Goal: Obtain resource: Download file/media

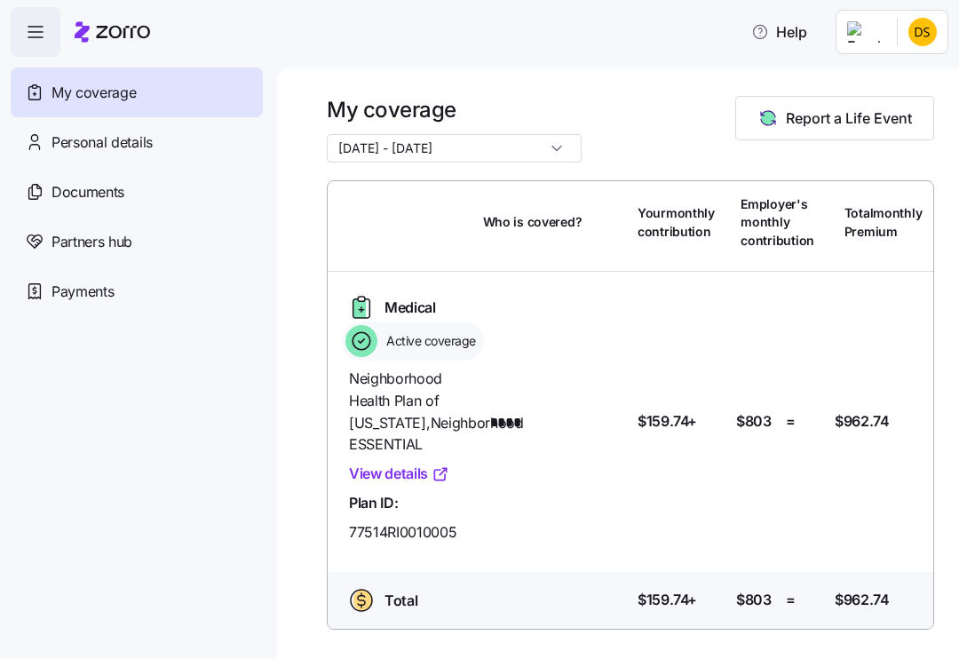
click at [110, 204] on div "Documents" at bounding box center [137, 192] width 252 height 50
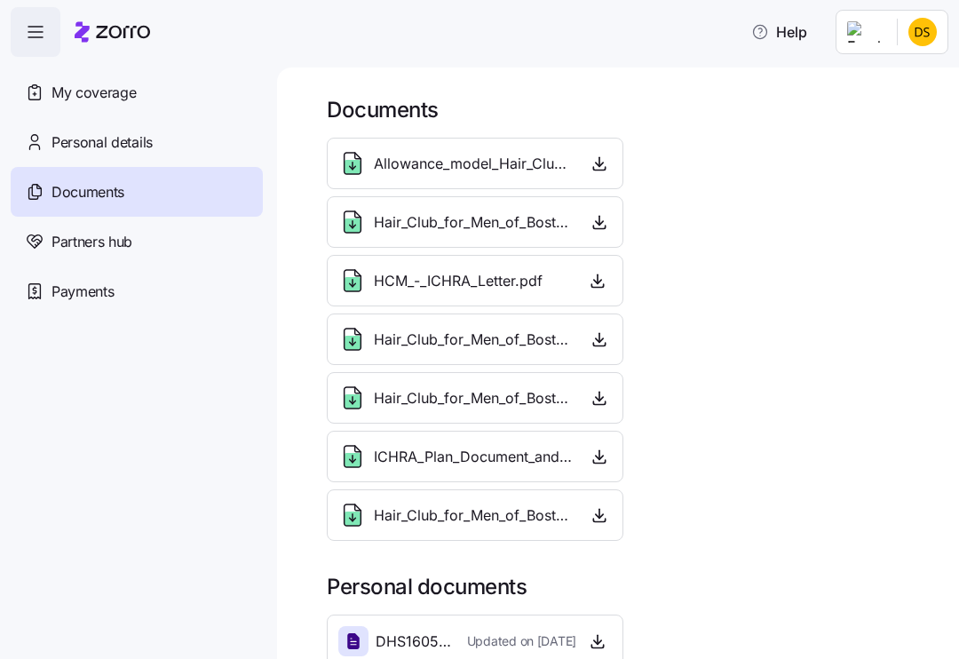
click at [557, 450] on span "ICHRA_Plan_Document_and_Summary_Plan_Description_-_2026.pdf" at bounding box center [473, 457] width 199 height 22
click at [607, 462] on icon "button" at bounding box center [600, 457] width 18 height 18
click at [360, 451] on icon at bounding box center [353, 456] width 17 height 21
click at [366, 455] on icon at bounding box center [352, 456] width 28 height 28
click at [440, 456] on span "ICHRA_Plan_Document_and_Summary_Plan_Description_-_2026.pdf" at bounding box center [473, 457] width 199 height 22
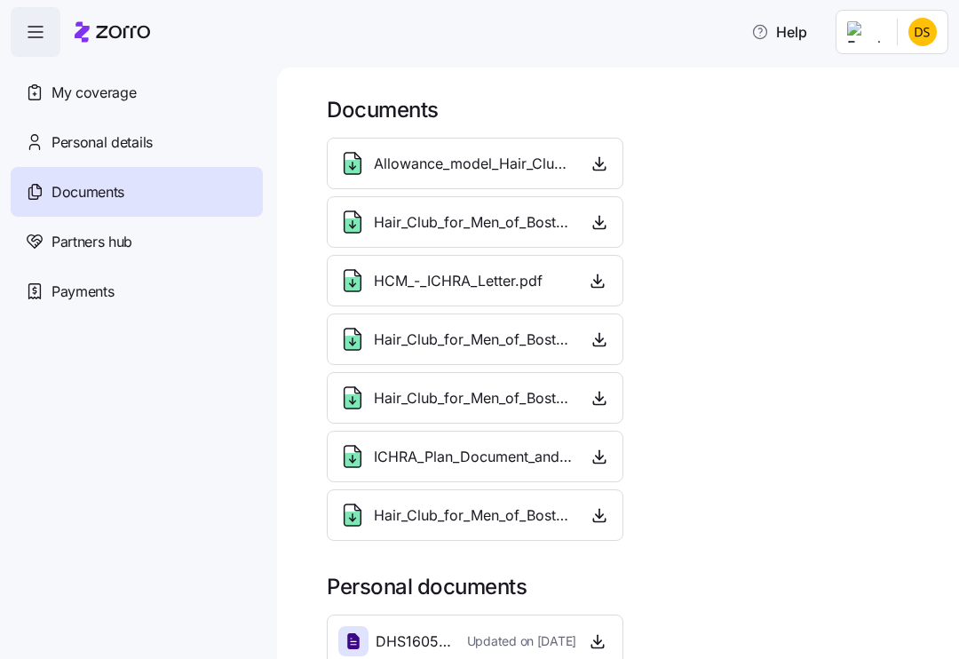
click at [619, 450] on div "ICHRA_Plan_Document_and_Summary_Plan_Description_-_2026.pdf" at bounding box center [475, 457] width 297 height 52
click at [594, 460] on icon "button" at bounding box center [600, 457] width 18 height 18
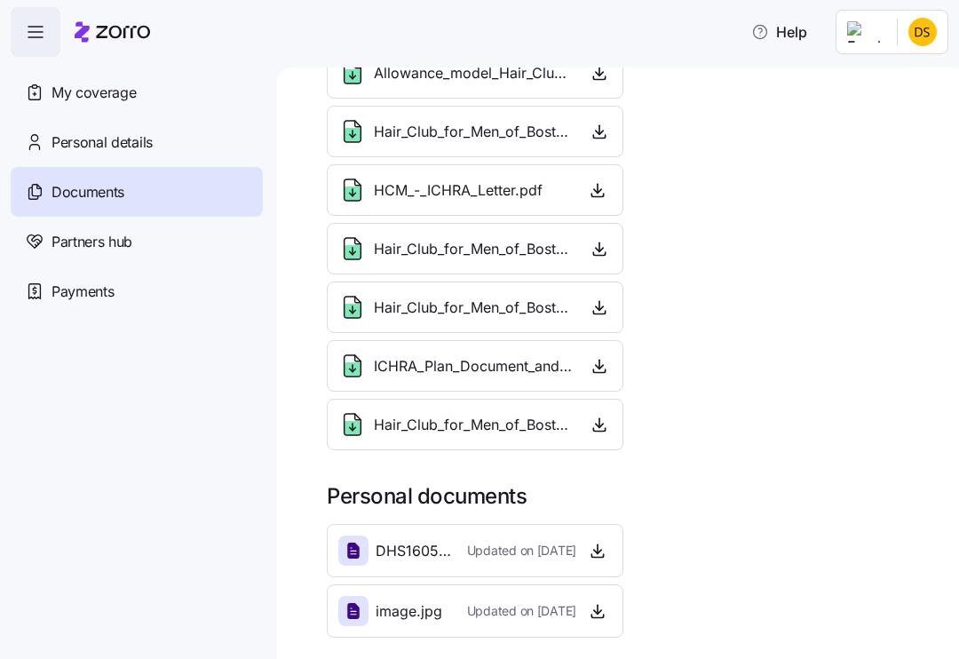
scroll to position [91, 0]
click at [484, 365] on span "ICHRA_Plan_Document_and_Summary_Plan_Description_-_2026.pdf" at bounding box center [473, 366] width 199 height 22
click at [363, 369] on icon at bounding box center [352, 366] width 28 height 28
click at [368, 370] on div "ICHRA_Plan_Document_and_Summary_Plan_Description_-_2026.pdf" at bounding box center [455, 366] width 234 height 28
click at [602, 368] on icon "button" at bounding box center [600, 366] width 18 height 18
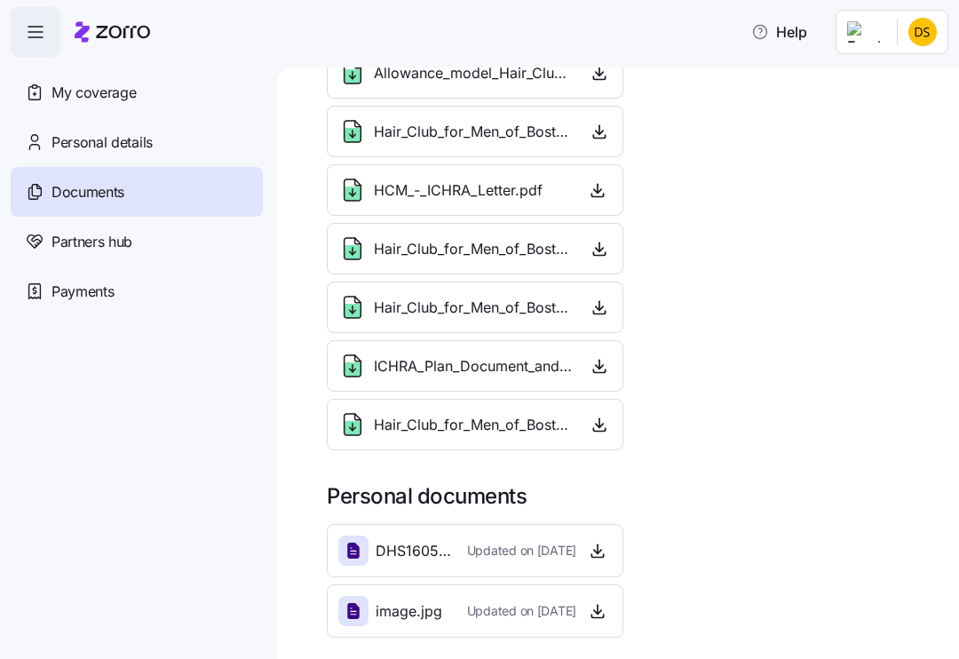
click at [502, 370] on span "ICHRA_Plan_Document_and_Summary_Plan_Description_-_2026.pdf" at bounding box center [473, 366] width 199 height 22
click at [187, 200] on div "Documents" at bounding box center [137, 192] width 252 height 50
click at [579, 363] on div "ICHRA_Plan_Document_and_Summary_Plan_Description_-_2026.pdf" at bounding box center [475, 366] width 274 height 28
click at [605, 358] on icon "button" at bounding box center [600, 366] width 18 height 18
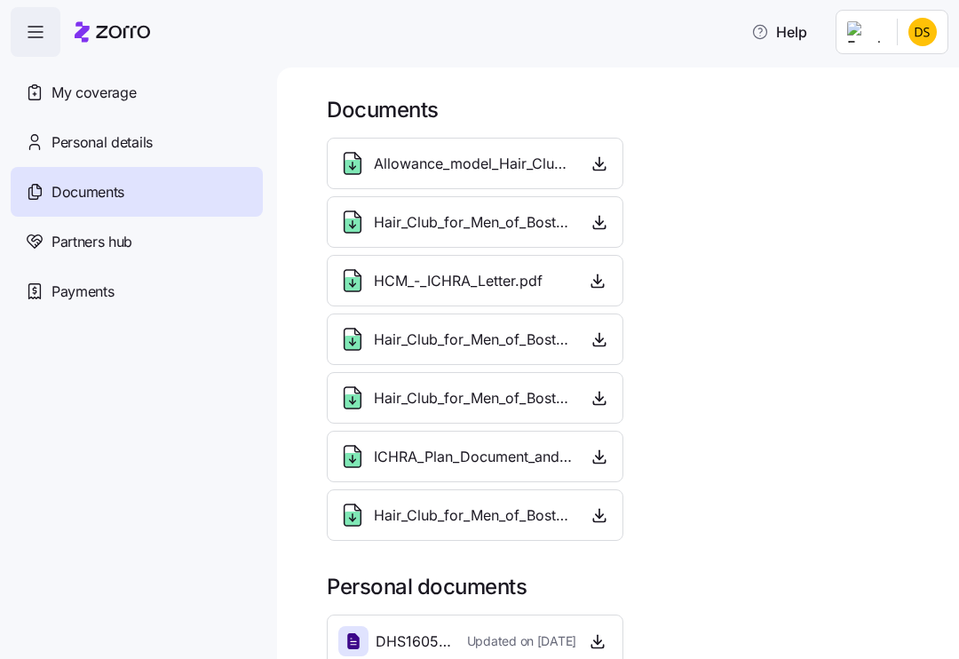
scroll to position [0, 0]
click at [602, 163] on icon "button" at bounding box center [600, 164] width 18 height 18
click at [361, 171] on icon at bounding box center [353, 163] width 17 height 21
click at [468, 168] on span "Allowance_model_Hair_Club_for_Men.pdf" at bounding box center [473, 164] width 199 height 22
click at [490, 171] on span "Allowance_model_Hair_Club_for_Men.pdf" at bounding box center [473, 164] width 199 height 22
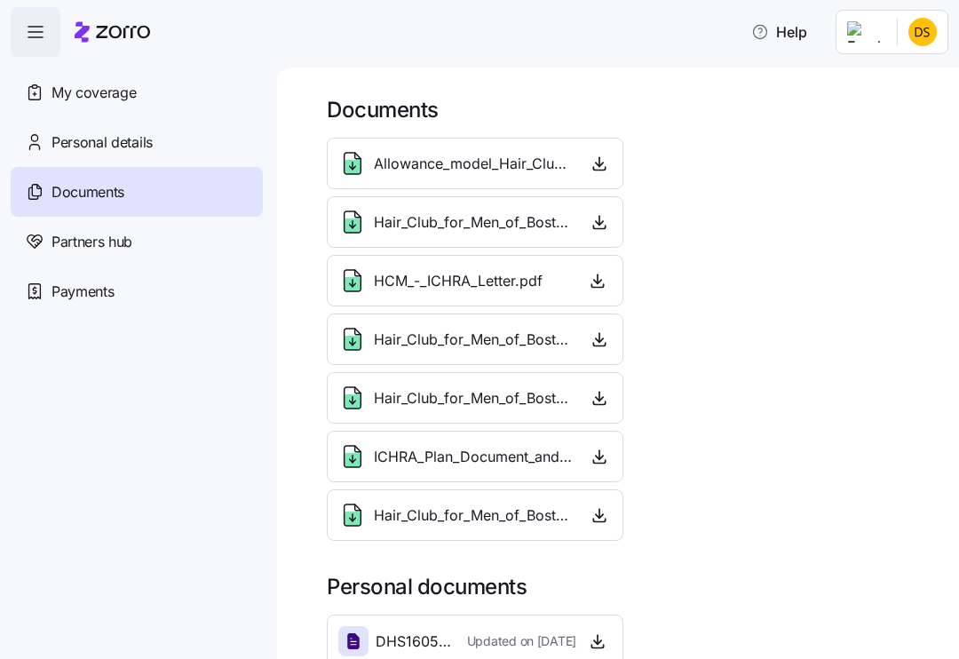
click at [470, 456] on span "ICHRA_Plan_Document_and_Summary_Plan_Description_-_2026.pdf" at bounding box center [473, 457] width 199 height 22
click at [516, 448] on span "ICHRA_Plan_Document_and_Summary_Plan_Description_-_2026.pdf" at bounding box center [473, 457] width 199 height 22
click at [201, 206] on div "Documents" at bounding box center [137, 192] width 252 height 50
click at [29, 38] on icon "button" at bounding box center [35, 31] width 21 height 21
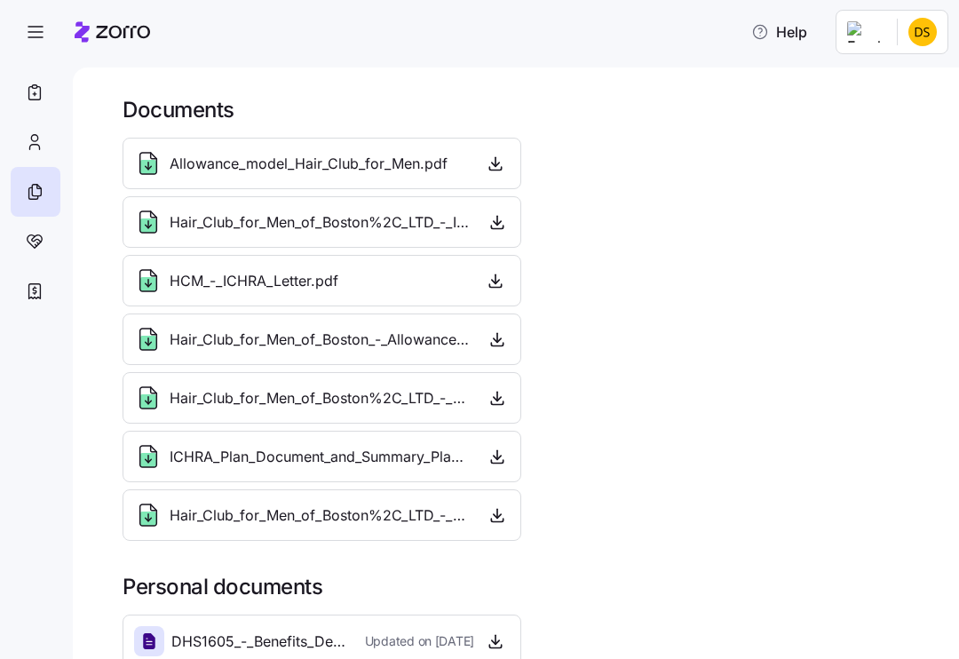
click at [492, 278] on icon "button" at bounding box center [496, 281] width 18 height 18
click at [383, 402] on span "Hair_Club_for_Men_of_Boston%2C_LTD_-_Notice_-_2025.pdf" at bounding box center [320, 398] width 301 height 22
click at [488, 379] on div "Hair_Club_for_Men_of_Boston%2C_LTD_-_Notice_-_2025.pdf" at bounding box center [322, 398] width 399 height 52
click at [487, 379] on div "Hair_Club_for_Men_of_Boston%2C_LTD_-_Notice_-_2025.pdf" at bounding box center [322, 398] width 399 height 52
click at [501, 331] on icon "button" at bounding box center [497, 339] width 18 height 18
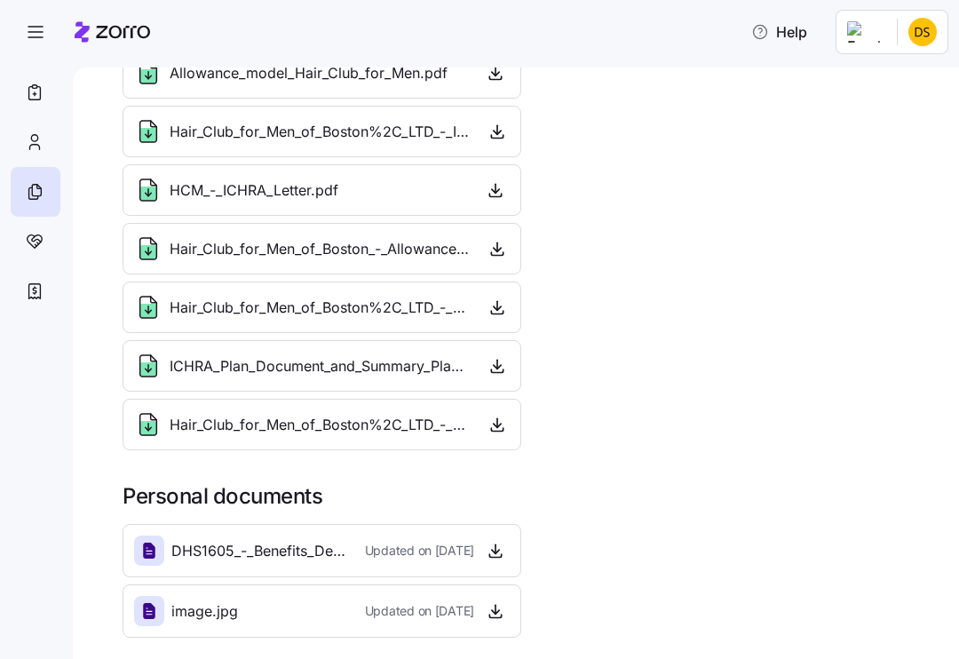
scroll to position [91, 0]
click at [163, 542] on div at bounding box center [149, 551] width 30 height 30
click at [167, 607] on div "image.jpg" at bounding box center [186, 611] width 104 height 30
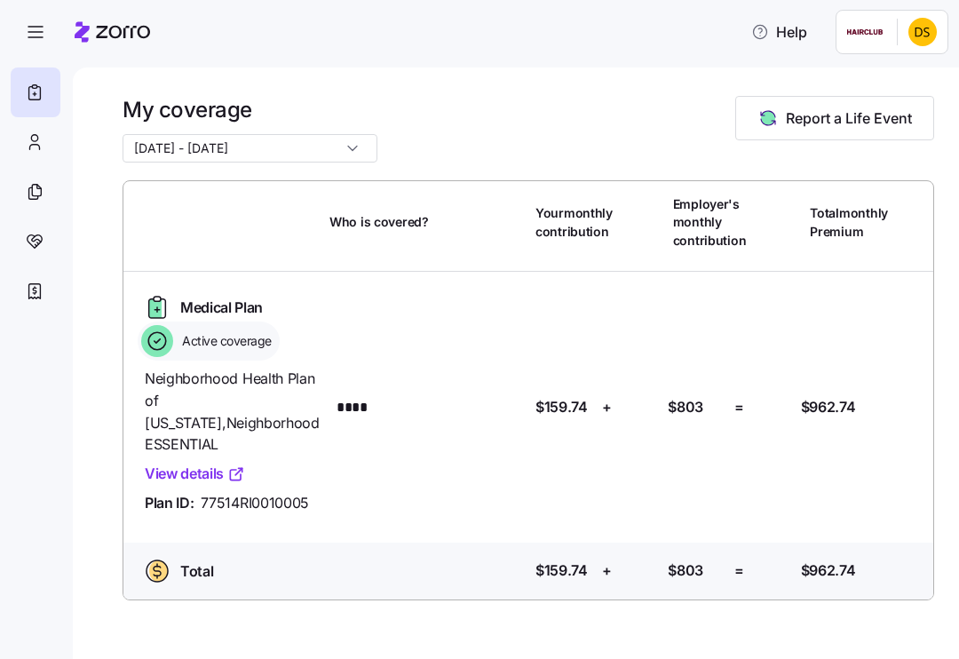
click at [319, 160] on input "[DATE] - [DATE]" at bounding box center [250, 148] width 255 height 28
click at [46, 194] on div at bounding box center [36, 192] width 50 height 50
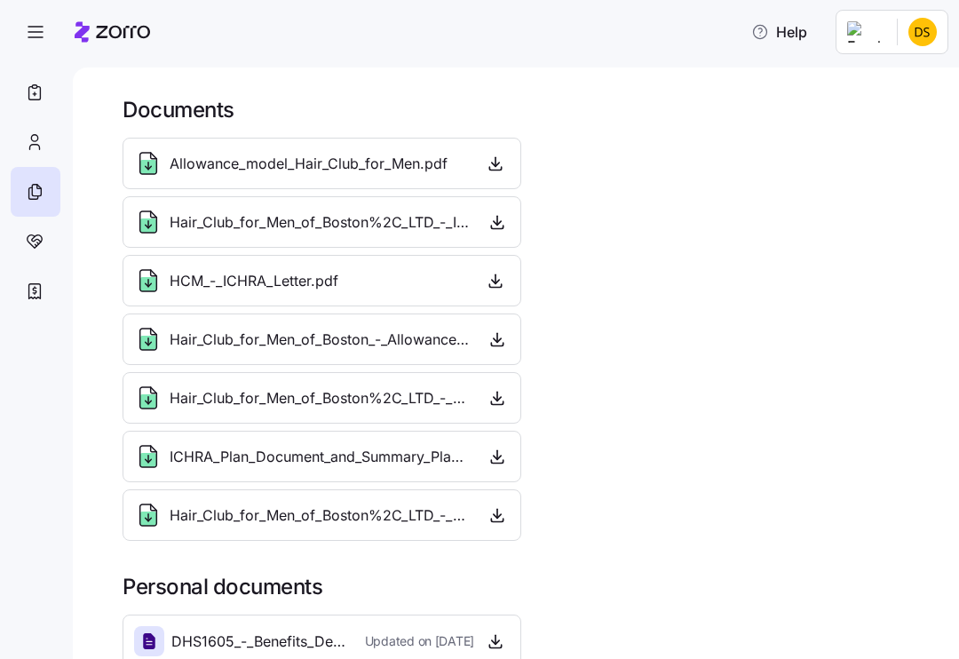
click at [373, 458] on span "ICHRA_Plan_Document_and_Summary_Plan_Description_-_2026.pdf" at bounding box center [320, 457] width 301 height 22
click at [155, 458] on icon at bounding box center [148, 460] width 16 height 14
click at [497, 459] on icon "button" at bounding box center [497, 455] width 0 height 9
click at [502, 452] on icon "button" at bounding box center [497, 457] width 18 height 18
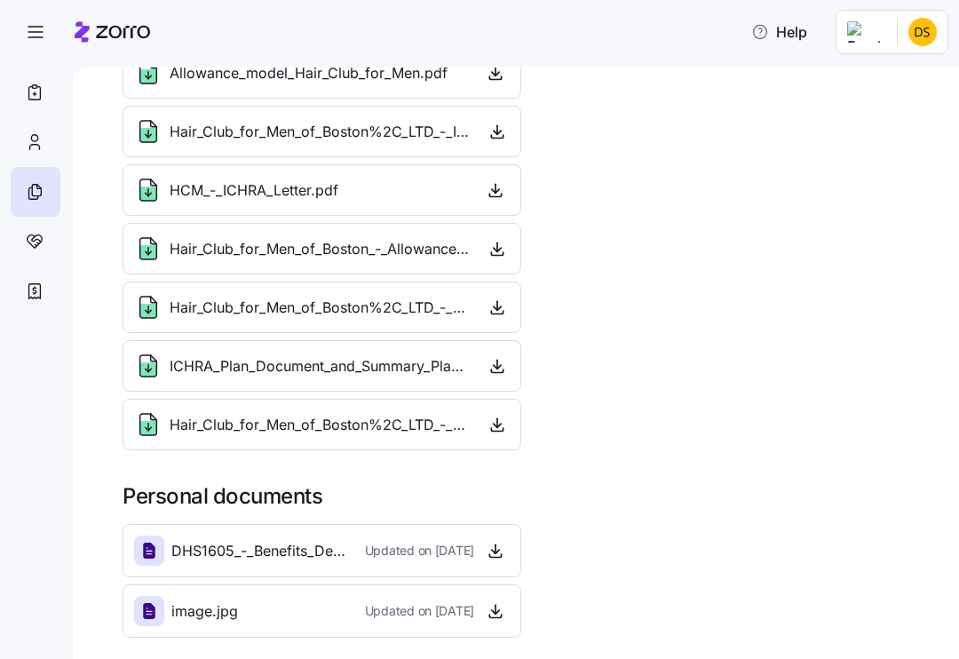
scroll to position [91, 0]
click at [783, 36] on span "Help" at bounding box center [779, 31] width 56 height 21
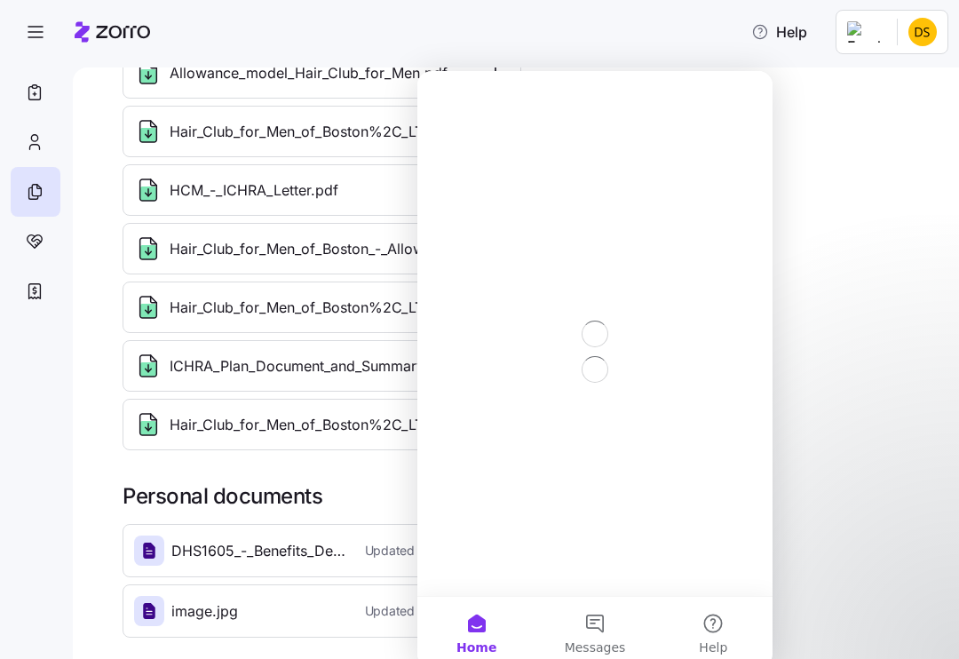
scroll to position [0, 0]
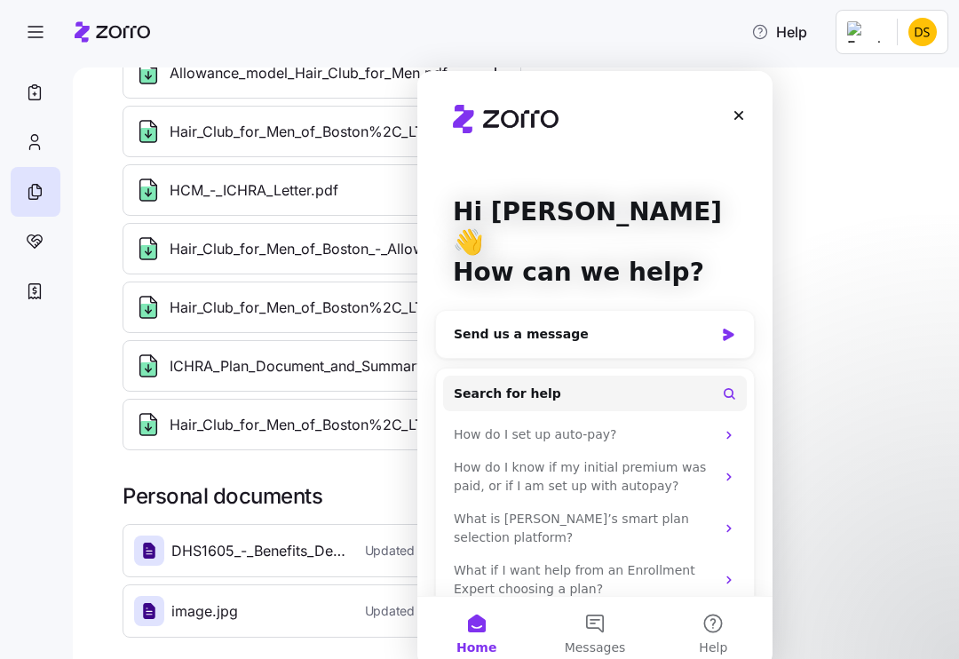
click at [703, 561] on div "What if I want help from an Enrollment Expert choosing a plan?" at bounding box center [584, 579] width 261 height 37
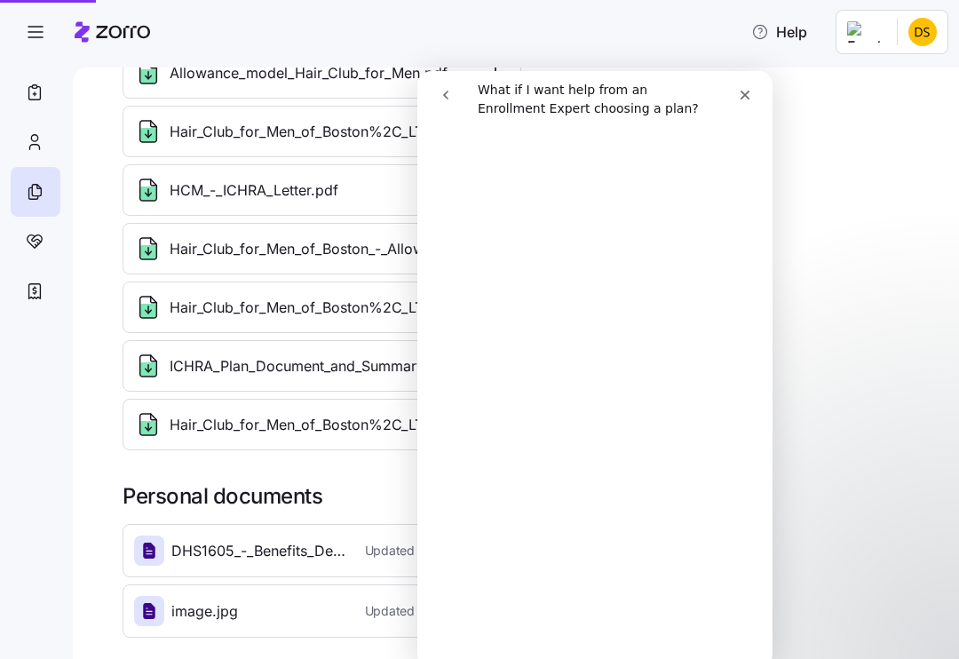
scroll to position [375, 0]
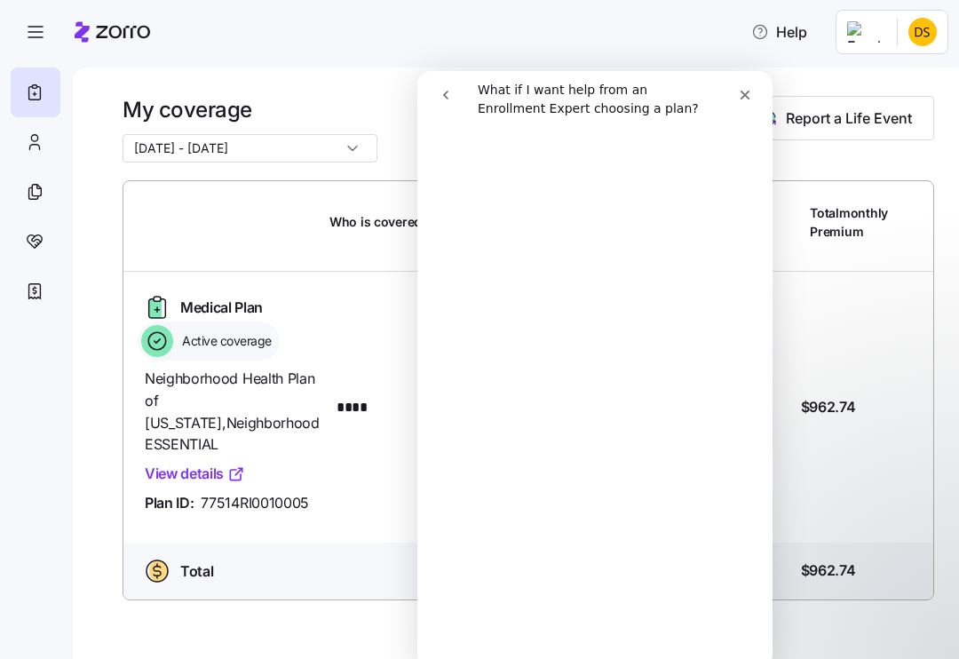
click at [744, 105] on div "Close" at bounding box center [745, 95] width 32 height 32
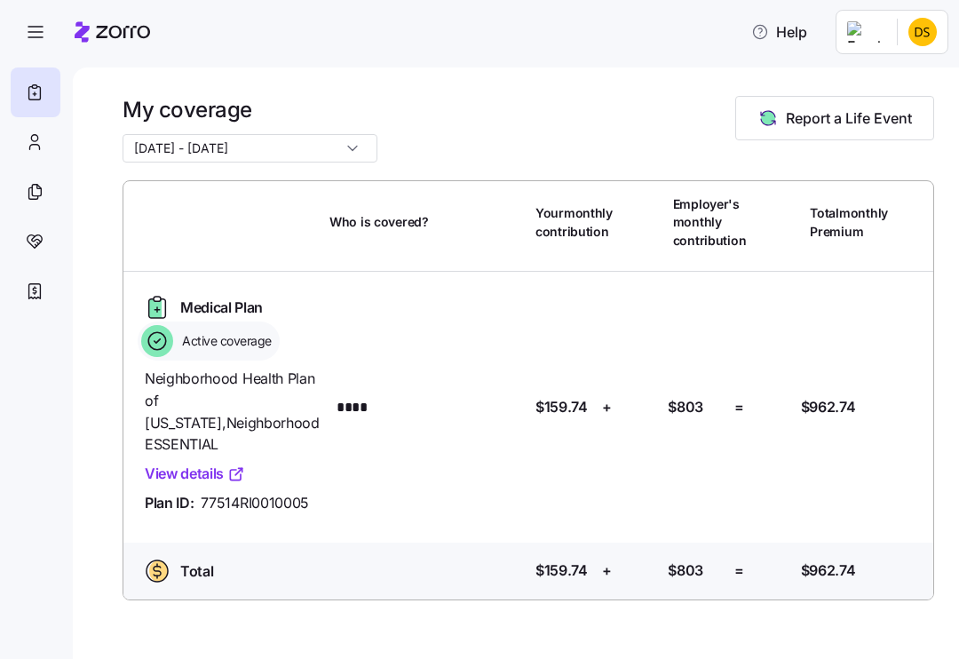
scroll to position [0, 0]
click at [45, 201] on div at bounding box center [36, 192] width 50 height 50
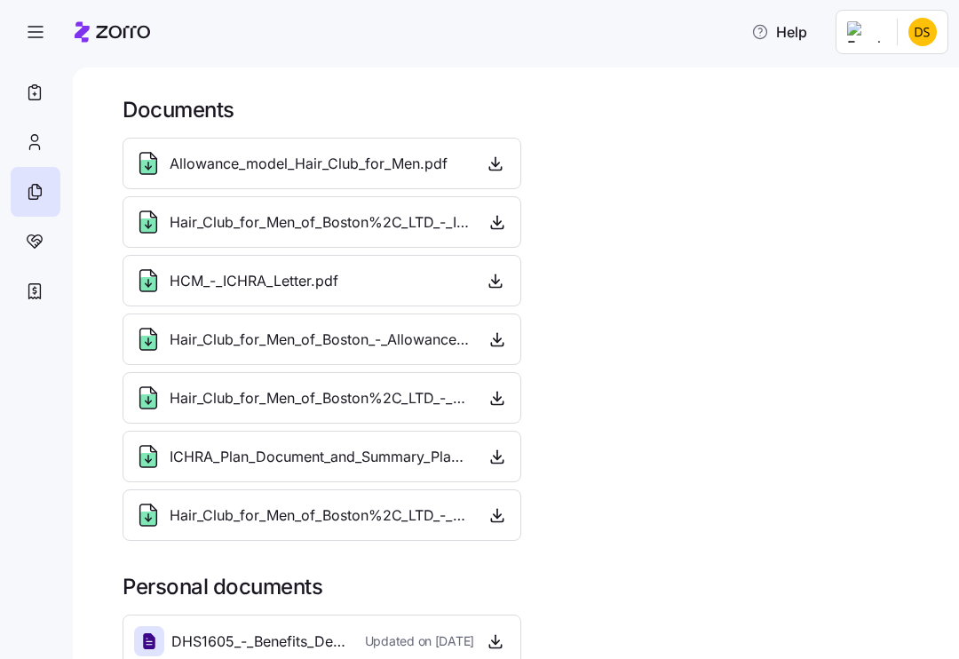
click at [496, 228] on icon "button" at bounding box center [497, 227] width 12 height 3
click at [872, 36] on html "Help Documents Allowance_model_Hair_Club_for_Men.pdf Hair_Club_for_Men_of_Bosto…" at bounding box center [479, 324] width 959 height 648
click at [933, 70] on div "My settings" at bounding box center [887, 80] width 93 height 20
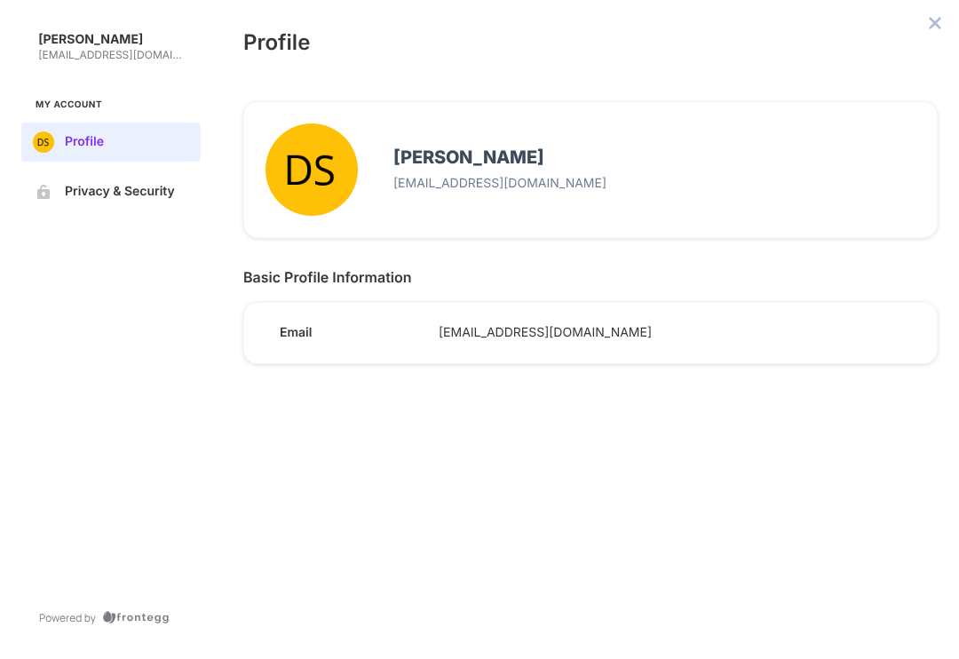
click at [946, 22] on button "close admin-box" at bounding box center [935, 23] width 25 height 25
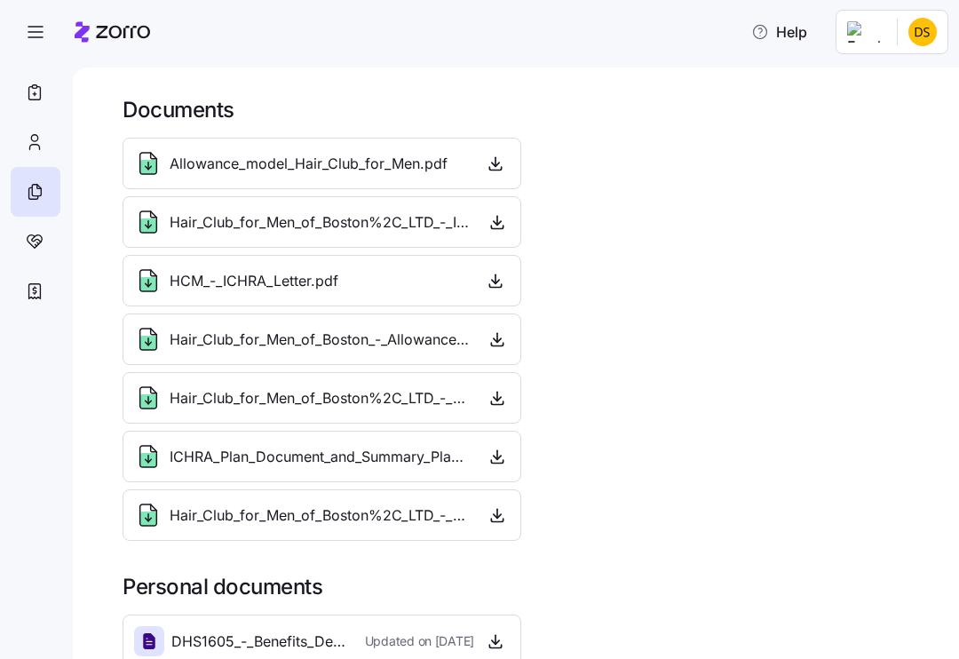
click at [499, 168] on icon "button" at bounding box center [496, 164] width 18 height 18
click at [46, 148] on div at bounding box center [36, 142] width 50 height 50
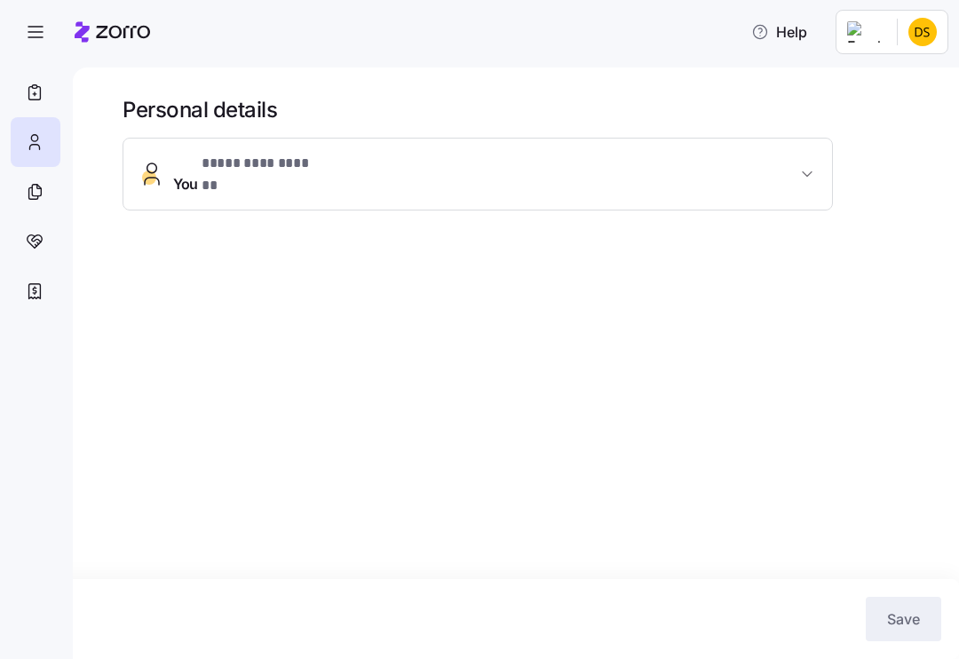
click at [43, 102] on icon at bounding box center [35, 92] width 20 height 21
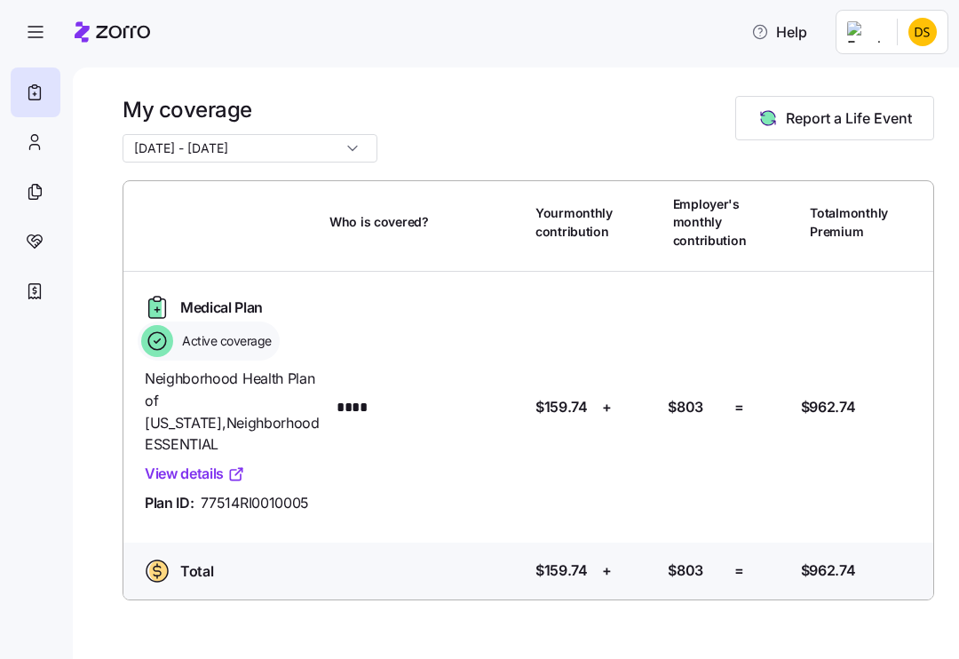
click at [224, 475] on link "View details" at bounding box center [195, 474] width 100 height 22
